Goal: Obtain resource: Download file/media

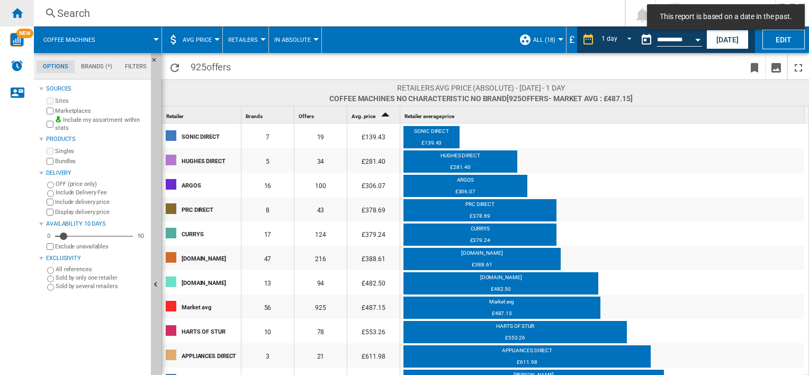
click at [23, 13] on ng-md-icon "Home" at bounding box center [17, 12] width 13 height 13
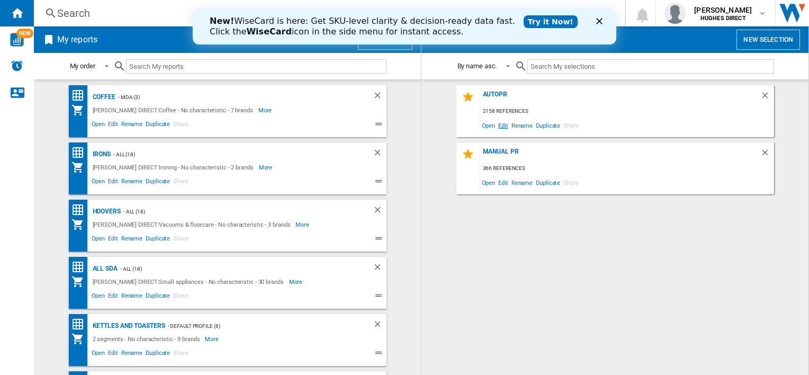
click at [504, 125] on span "Edit" at bounding box center [502, 125] width 13 height 14
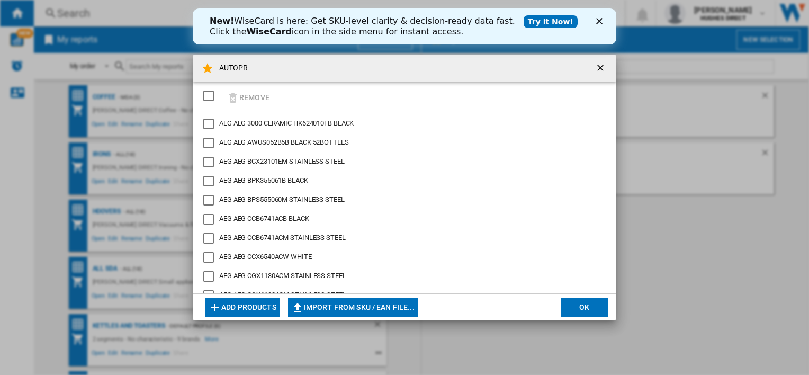
click at [213, 99] on div "SELECTIONS.EDITION_POPUP.SELECT_DESELECT" at bounding box center [208, 95] width 11 height 11
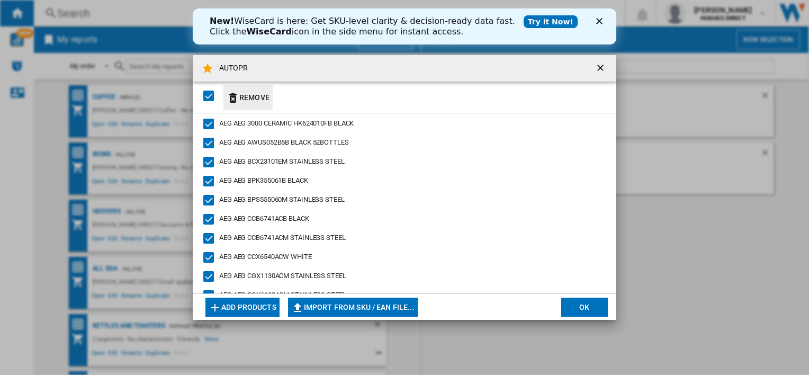
click at [237, 99] on ng-md-icon "button" at bounding box center [232, 98] width 13 height 13
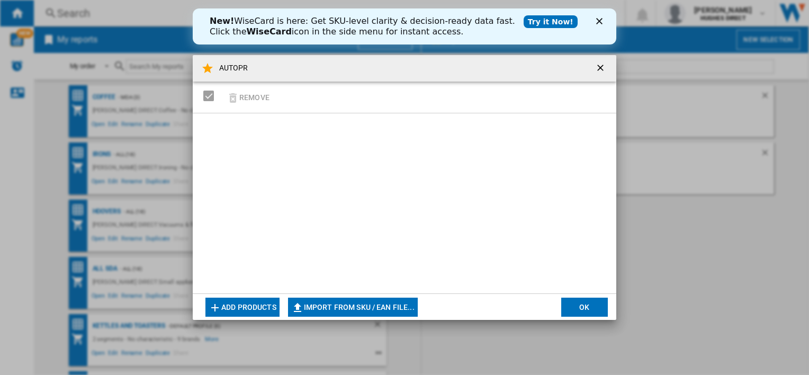
click at [409, 296] on md-dialog-actions "Add products Import from SKU / EAN file... Import manually... OK" at bounding box center [404, 306] width 423 height 26
click at [360, 305] on button "Import from SKU / EAN file..." at bounding box center [353, 306] width 130 height 19
type input "**********"
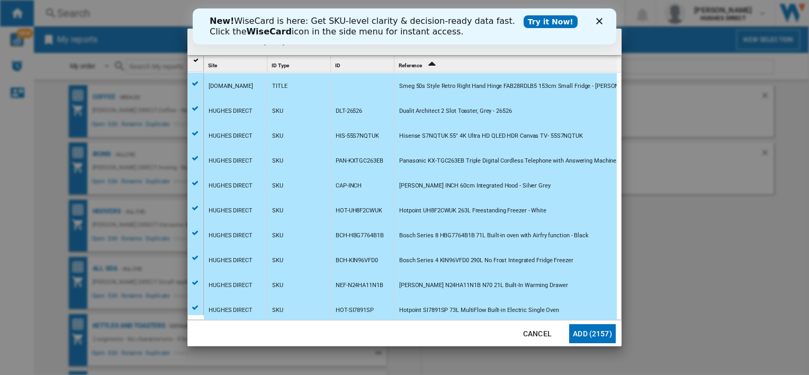
click at [604, 333] on button "Add (2157)" at bounding box center [592, 333] width 47 height 19
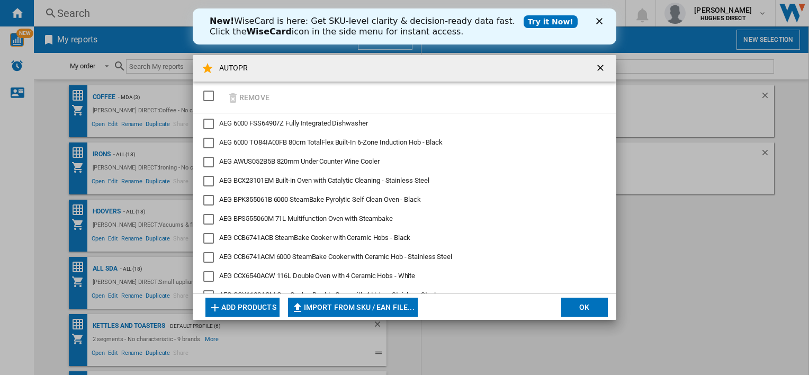
click at [589, 313] on button "OK" at bounding box center [584, 306] width 47 height 19
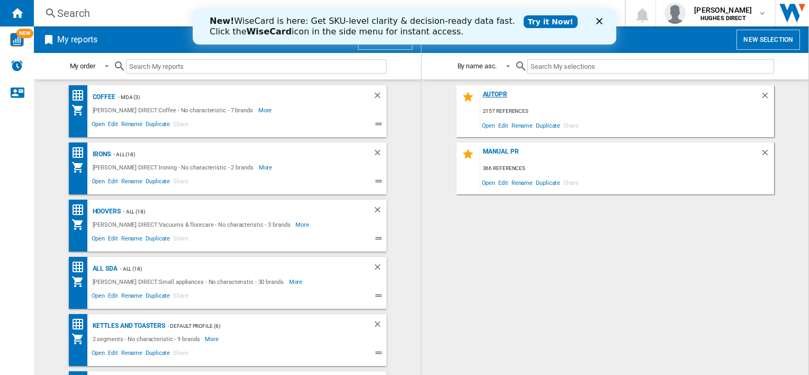
click at [502, 94] on div "AUTOPR" at bounding box center [620, 97] width 280 height 14
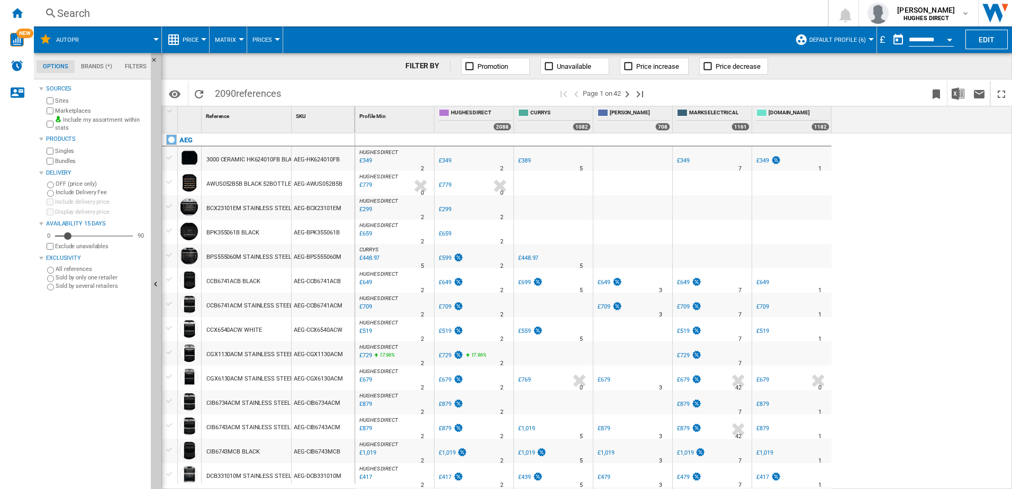
click at [57, 111] on label "Marketplaces" at bounding box center [101, 111] width 92 height 8
click at [55, 165] on label "Bundles" at bounding box center [101, 161] width 92 height 8
click at [808, 44] on button "Default profile (6)" at bounding box center [840, 39] width 62 height 26
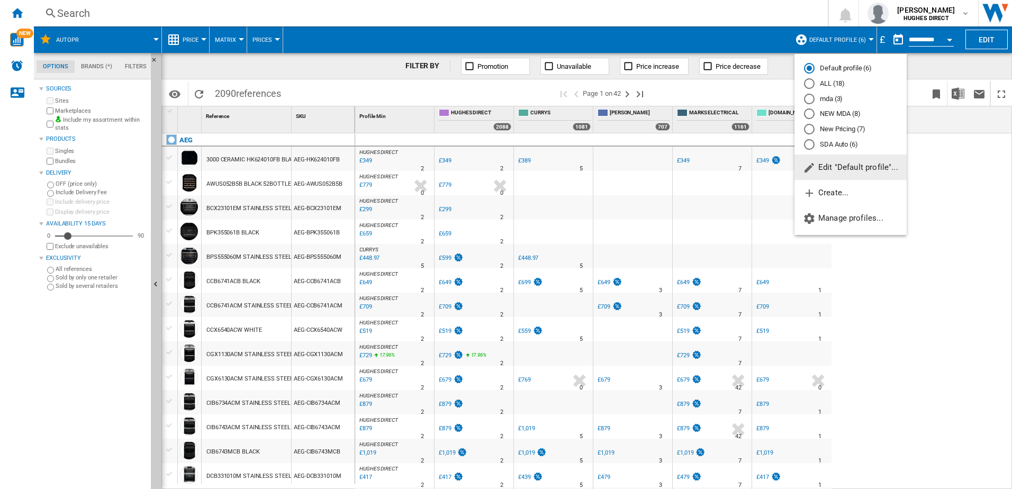
click at [808, 128] on md-radio-button "New Pricing (7)" at bounding box center [850, 129] width 93 height 10
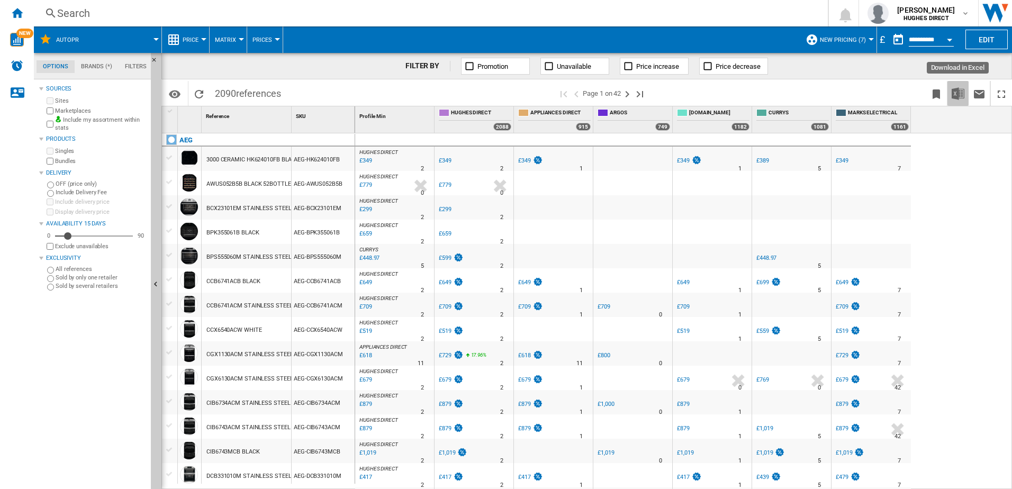
click at [808, 92] on img "Download in Excel" at bounding box center [957, 93] width 13 height 13
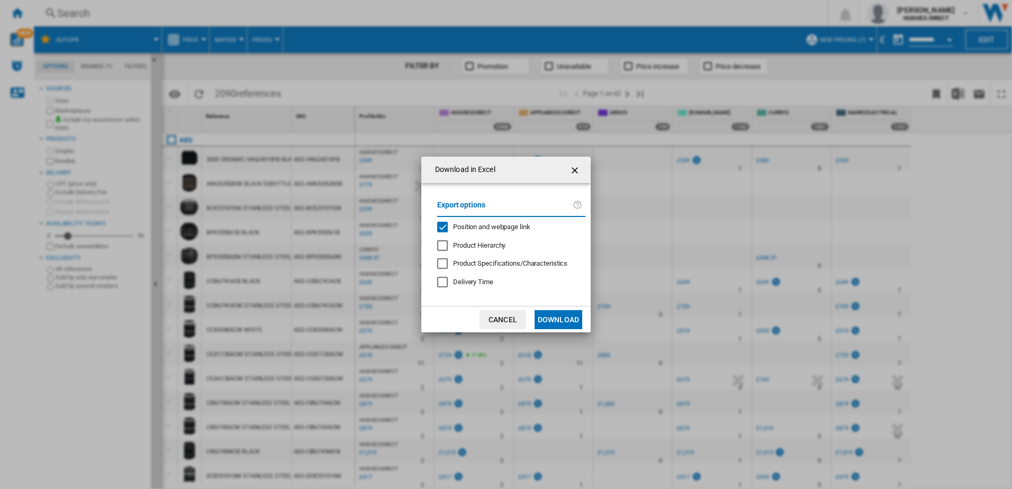
click at [456, 225] on span "Position and webpage link" at bounding box center [491, 227] width 77 height 8
click at [547, 317] on button "Download" at bounding box center [558, 319] width 48 height 19
